Goal: Check status: Check status

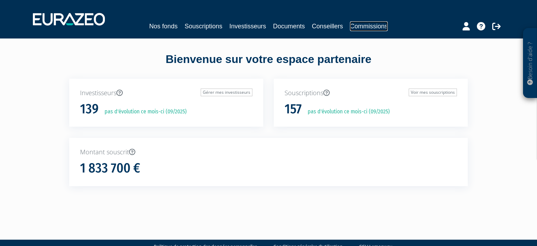
click at [367, 23] on link "Commissions" at bounding box center [369, 26] width 38 height 10
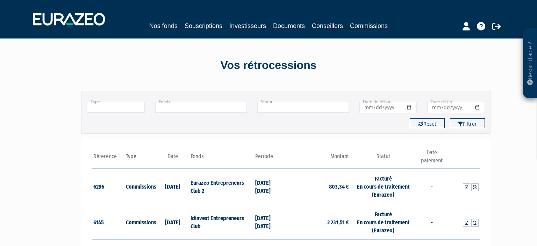
click at [433, 152] on th "Date paiement" at bounding box center [431, 158] width 32 height 20
click at [459, 125] on icon "submit" at bounding box center [460, 123] width 5 height 5
click at [470, 123] on button "Filtrer" at bounding box center [467, 123] width 35 height 10
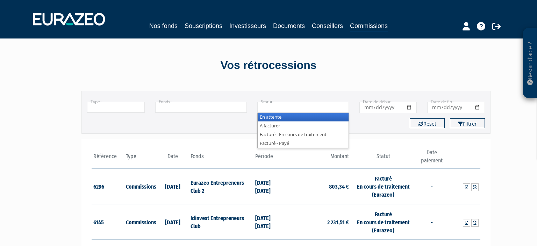
click at [281, 106] on input "text" at bounding box center [303, 107] width 92 height 11
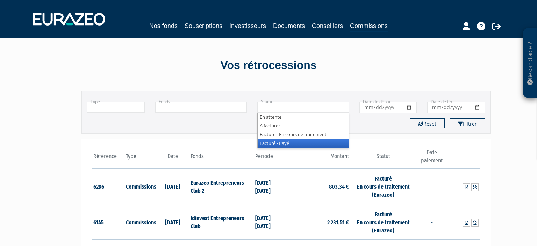
click at [291, 146] on li "Facturé - Payé" at bounding box center [302, 143] width 91 height 9
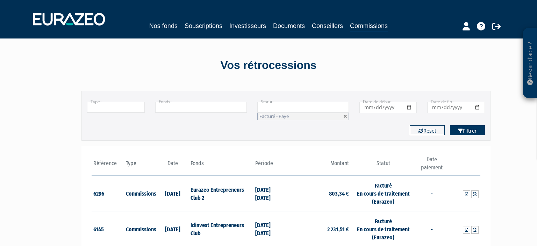
click at [461, 131] on icon "submit" at bounding box center [460, 130] width 5 height 5
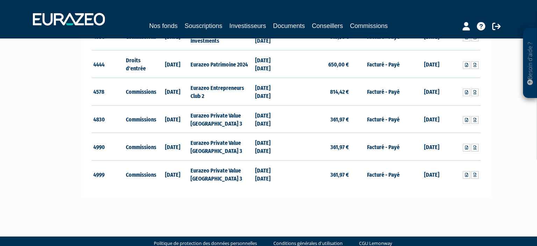
scroll to position [932, 0]
